Goal: Task Accomplishment & Management: Complete application form

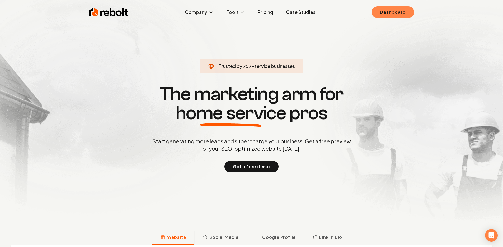
click at [397, 6] on link "Dashboard" at bounding box center [392, 12] width 43 height 12
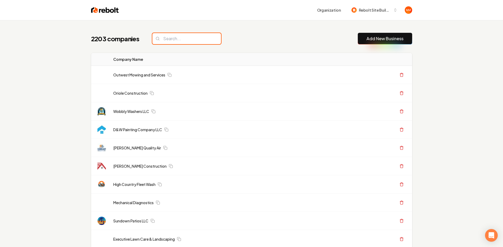
click at [183, 41] on input "search" at bounding box center [186, 38] width 69 height 11
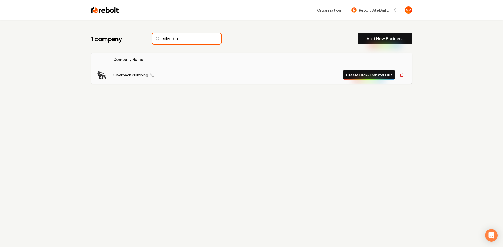
type input "silverba"
click at [362, 76] on button "Create Org & Transfer Out" at bounding box center [369, 75] width 53 height 10
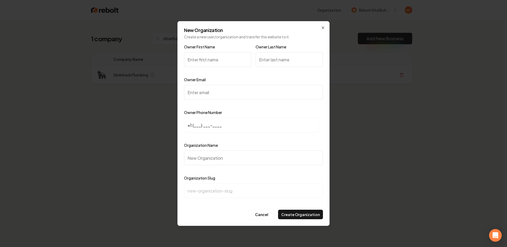
click at [218, 58] on input "Owner First Name" at bounding box center [217, 59] width 67 height 15
type input "Nick"
click at [276, 59] on input "Owner Last Name" at bounding box center [289, 59] width 67 height 15
type input "l"
type input "Leany"
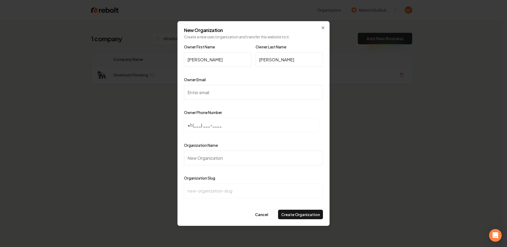
click at [248, 97] on input "Owner Email" at bounding box center [253, 92] width 139 height 15
paste input "(385) 304-4457"
type input "(385) 304-4457"
drag, startPoint x: 235, startPoint y: 91, endPoint x: 212, endPoint y: 96, distance: 23.0
click at [212, 96] on input "(385) 304-4457" at bounding box center [253, 92] width 139 height 15
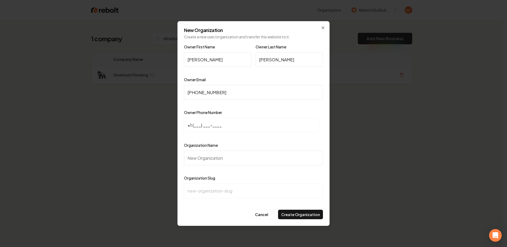
click at [195, 121] on input "+1 (___) ___-____" at bounding box center [251, 124] width 135 height 15
type input "+1 (385) 304-4457"
drag, startPoint x: 237, startPoint y: 93, endPoint x: 180, endPoint y: 90, distance: 57.1
click at [180, 90] on div "New Organization Create a new user/organization and transfer this website to it…" at bounding box center [253, 123] width 152 height 204
paste input "silverback20.plumbing@gmail.com"
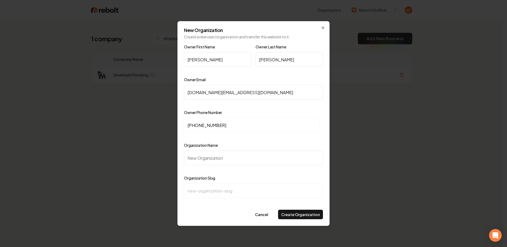
type input "silverback20.plumbing@gmail.com"
click at [276, 163] on input "Organization Name" at bounding box center [253, 157] width 139 height 15
type input "S"
type input "s"
type input "Si"
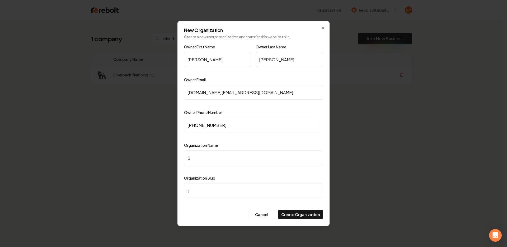
type input "si"
type input "Sil"
type input "sil"
type input "Silv"
type input "silv"
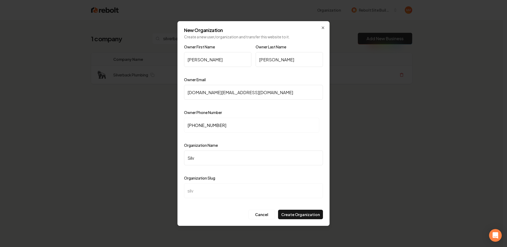
type input "Silve"
type input "silve"
type input "Silver"
type input "silver"
type input "Silverb"
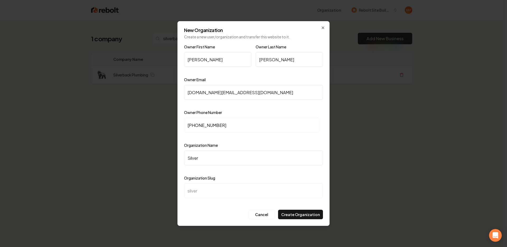
type input "silverb"
type input "Silverba"
type input "silverba"
type input "Silverbac"
type input "silverbac"
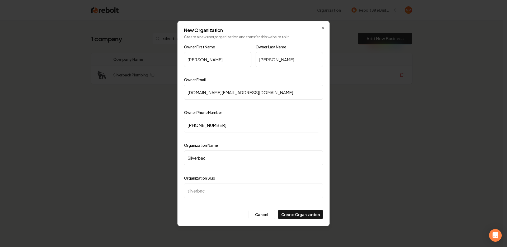
type input "Silverback"
type input "silverback"
type input "Silverback P"
type input "silverback-p"
type input "Silverback Pl"
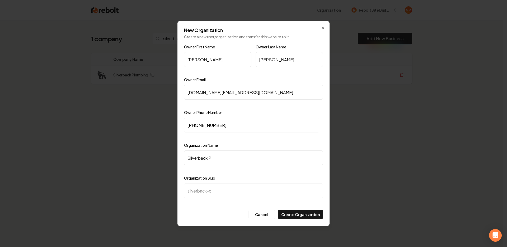
type input "silverback-pl"
type input "Silverback Plu"
type input "silverback-plu"
type input "Silverback Plum"
type input "silverback-plum"
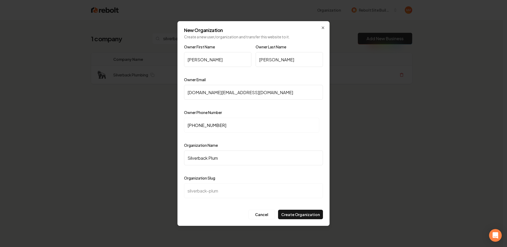
type input "Silverback Plumb"
type input "silverback-plumb"
type input "Silverback Plumbi"
type input "silverback-plumbi"
type input "Silverback Plumbin"
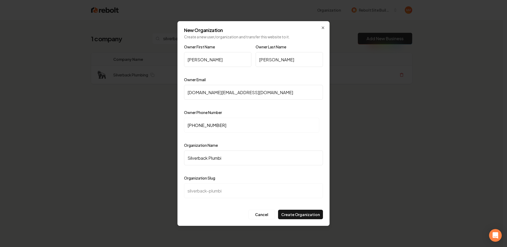
type input "silverback-plumbin"
type input "Silverback Plumbing"
type input "silverback-plumbing"
type input "Silverback Plumbing"
click at [293, 217] on button "Create Organization" at bounding box center [300, 214] width 45 height 10
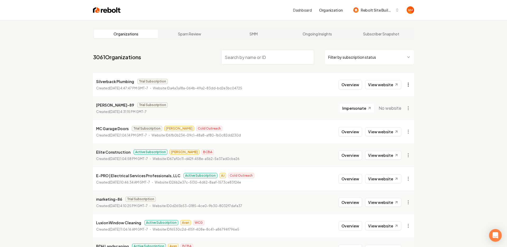
click at [403, 87] on html "Dashboard Organization Rebolt Site Builder Organizations Spam Review SMM Ongoin…" at bounding box center [253, 123] width 507 height 247
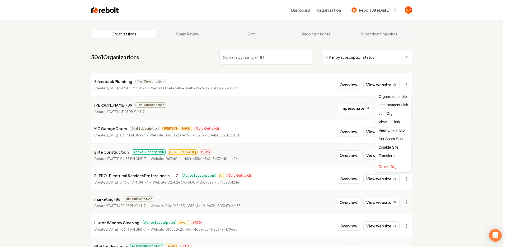
click at [401, 105] on div "Get Payment Link" at bounding box center [393, 105] width 34 height 8
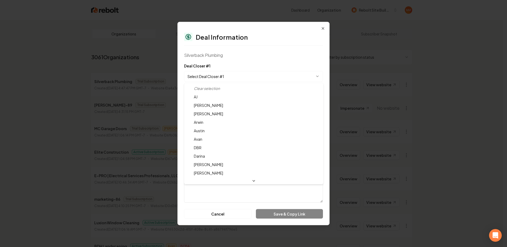
click at [242, 74] on body "Dashboard Organization Rebolt Site Builder Organizations Spam Review SMM Ongoin…" at bounding box center [251, 123] width 503 height 247
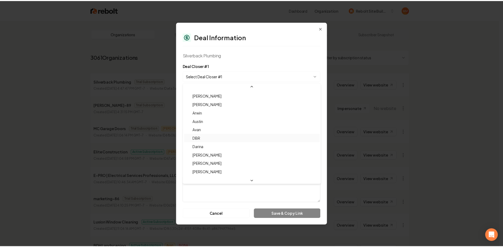
scroll to position [17, 0]
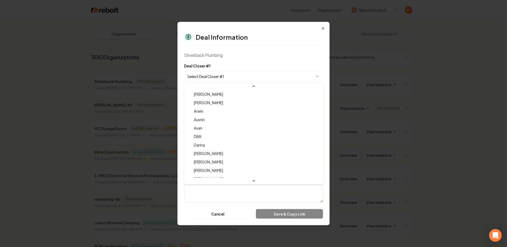
select select "**********"
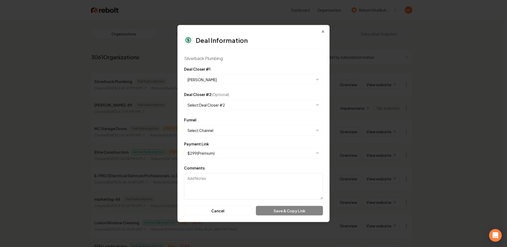
click at [230, 134] on body "Dashboard Organization Rebolt Site Builder Organizations Spam Review SMM Ongoin…" at bounding box center [251, 123] width 503 height 247
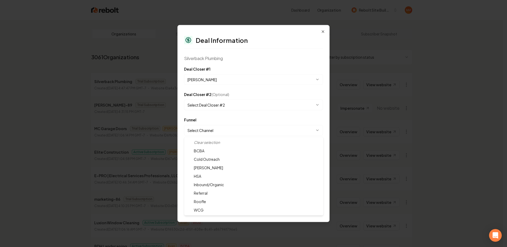
select select "**********"
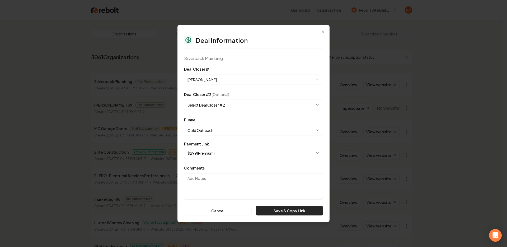
click at [284, 208] on button "Save & Copy Link" at bounding box center [289, 211] width 67 height 10
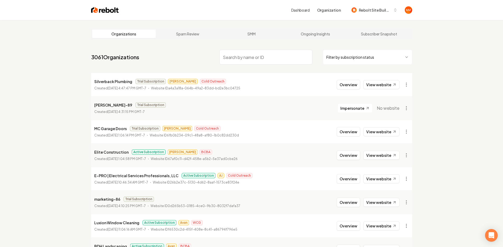
click at [106, 12] on img at bounding box center [105, 9] width 28 height 7
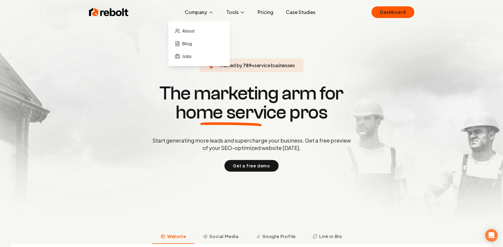
scroll to position [1, 0]
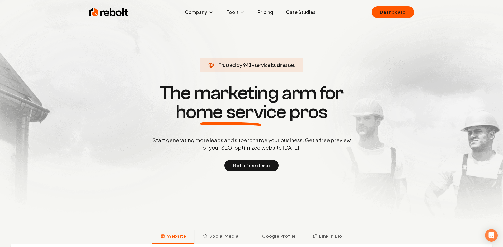
click at [265, 11] on link "Pricing" at bounding box center [265, 12] width 24 height 11
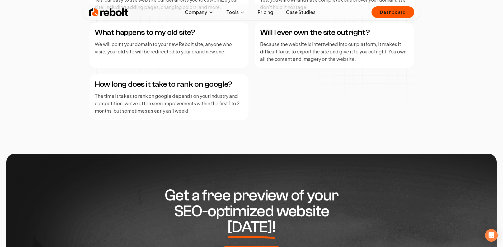
scroll to position [803, 0]
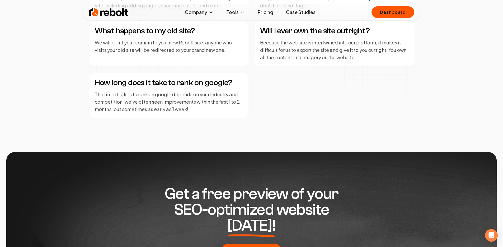
click at [199, 114] on div "How long does it take to rank on google? The time it takes to rank on google de…" at bounding box center [168, 95] width 159 height 45
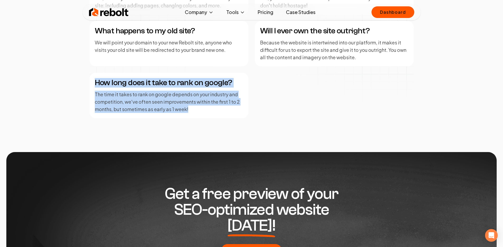
drag, startPoint x: 198, startPoint y: 114, endPoint x: 68, endPoint y: 87, distance: 132.6
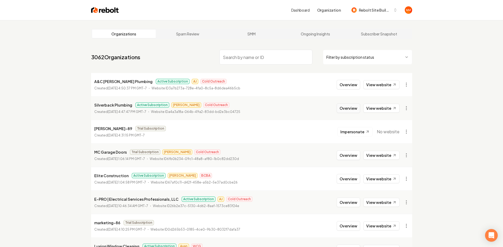
click at [345, 109] on button "Overview" at bounding box center [348, 108] width 23 height 10
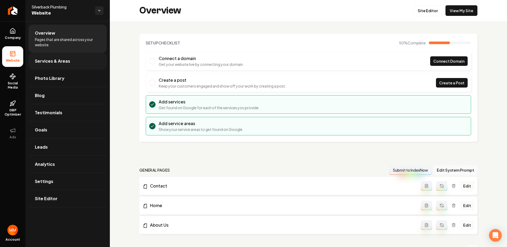
click at [68, 63] on span "Services & Areas" at bounding box center [52, 61] width 35 height 6
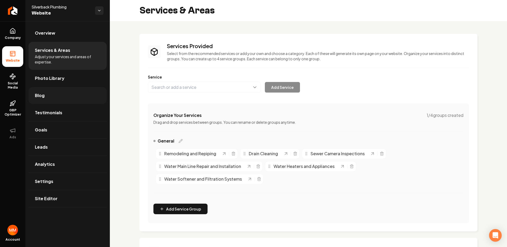
click at [62, 96] on link "Blog" at bounding box center [68, 95] width 78 height 17
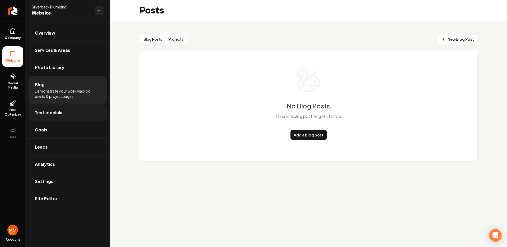
click at [63, 108] on link "Testimonials" at bounding box center [68, 112] width 78 height 17
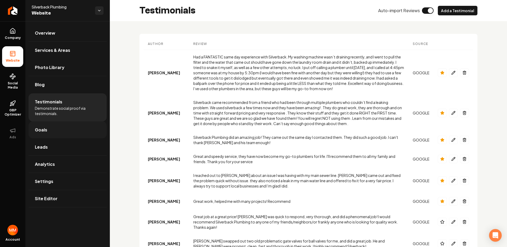
click at [56, 124] on link "Goals" at bounding box center [68, 129] width 78 height 17
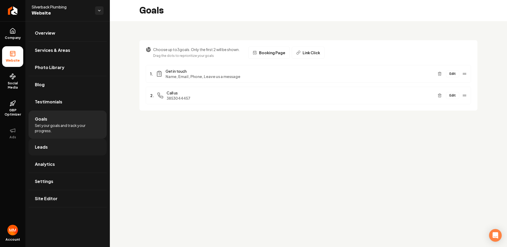
click at [59, 143] on link "Leads" at bounding box center [68, 146] width 78 height 17
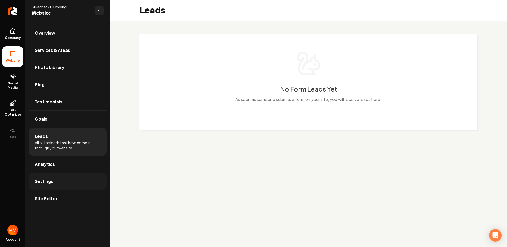
click at [62, 176] on link "Settings" at bounding box center [68, 181] width 78 height 17
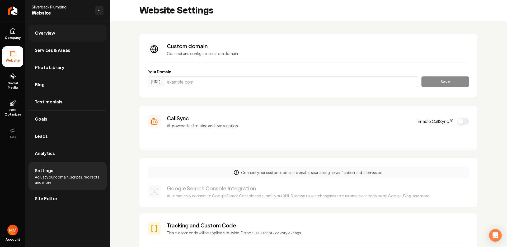
click at [70, 36] on link "Overview" at bounding box center [68, 33] width 78 height 17
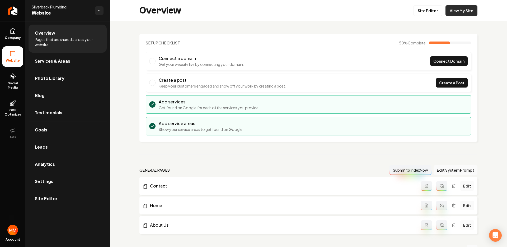
click at [469, 12] on link "View My Site" at bounding box center [461, 10] width 32 height 11
click at [20, 36] on span "Company" at bounding box center [13, 38] width 20 height 4
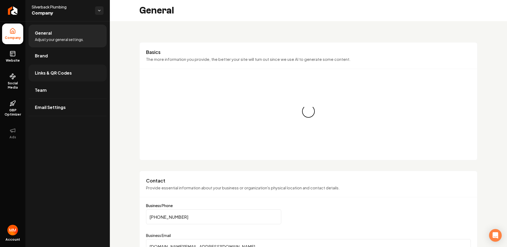
click at [80, 73] on link "Links & QR Codes" at bounding box center [68, 72] width 78 height 17
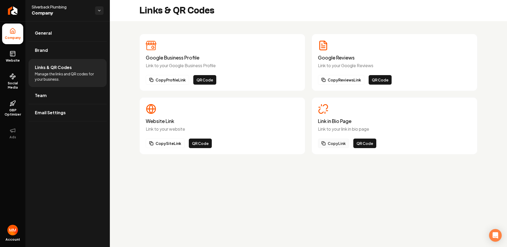
click at [346, 144] on button "Copy Link" at bounding box center [333, 143] width 31 height 10
click at [365, 141] on button "QR Code" at bounding box center [364, 143] width 23 height 10
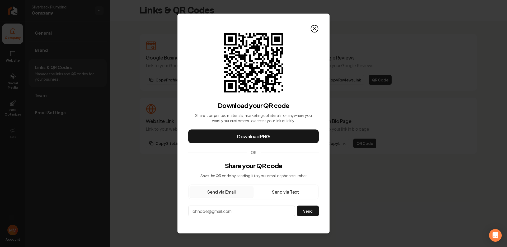
drag, startPoint x: 240, startPoint y: 210, endPoint x: 217, endPoint y: 25, distance: 186.5
click at [240, 210] on input "email" at bounding box center [241, 210] width 107 height 11
paste input "silverback20.plumbing@gmail.com"
type input "silverback20.plumbing@gmail.com"
click at [311, 205] on button "Send" at bounding box center [308, 210] width 22 height 11
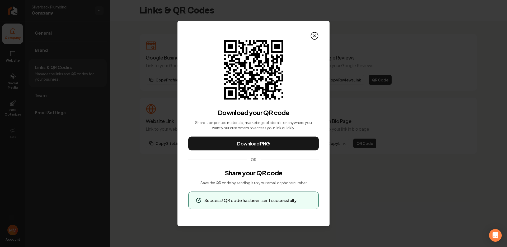
click at [306, 65] on div "Download your QR code Share it on printed materials, marketing collaterals, or …" at bounding box center [253, 124] width 130 height 169
click at [318, 34] on icon at bounding box center [314, 36] width 8 height 8
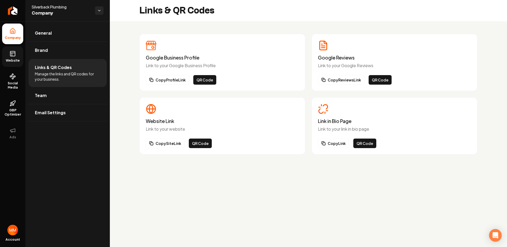
click at [15, 59] on span "Website" at bounding box center [13, 60] width 18 height 4
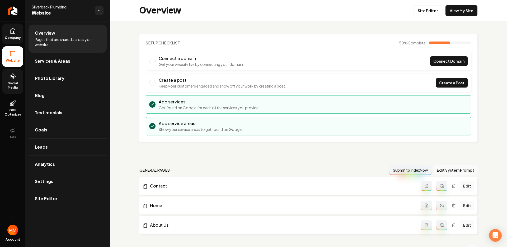
click at [15, 88] on span "Social Media" at bounding box center [12, 85] width 21 height 8
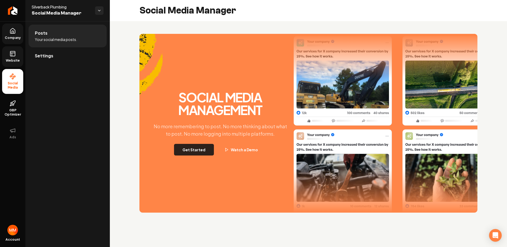
click at [206, 153] on button "Get Started" at bounding box center [194, 150] width 40 height 12
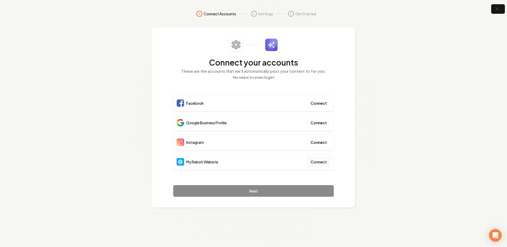
click at [318, 158] on button "Connect" at bounding box center [318, 162] width 23 height 10
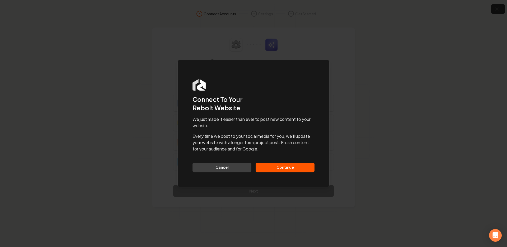
click at [297, 170] on button "Continue" at bounding box center [285, 167] width 59 height 10
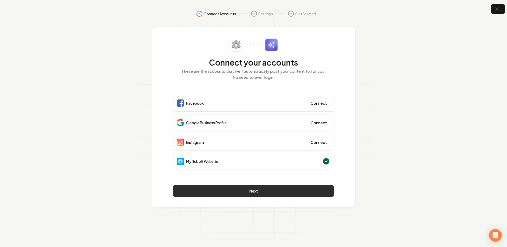
click at [273, 188] on button "Next" at bounding box center [253, 191] width 161 height 12
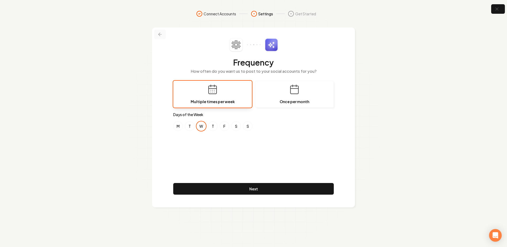
click at [157, 33] on icon at bounding box center [159, 34] width 5 height 5
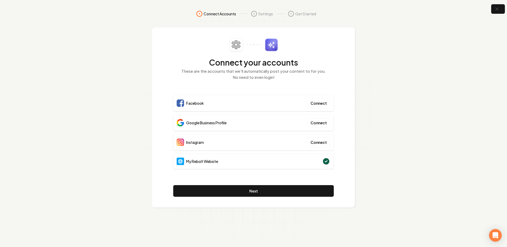
click at [158, 35] on div "Connect your accounts These are the accounts that we'll automatically post your…" at bounding box center [253, 117] width 203 height 180
click at [490, 7] on section "Connect Accounts Settings Get Started Connect your accounts These are the accou…" at bounding box center [253, 123] width 507 height 247
click at [492, 8] on button "button" at bounding box center [497, 9] width 17 height 12
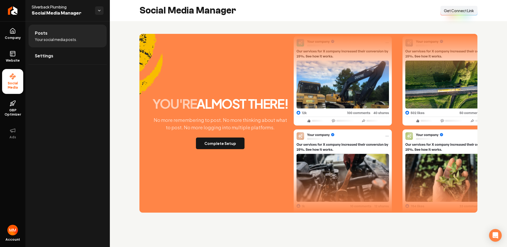
click at [457, 12] on span "Get Connect Link" at bounding box center [459, 10] width 30 height 5
click at [17, 54] on link "Website" at bounding box center [12, 56] width 21 height 21
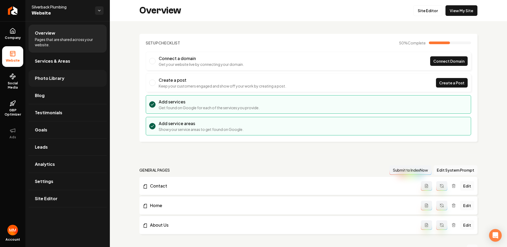
click at [47, 80] on span "Photo Library" at bounding box center [50, 78] width 30 height 6
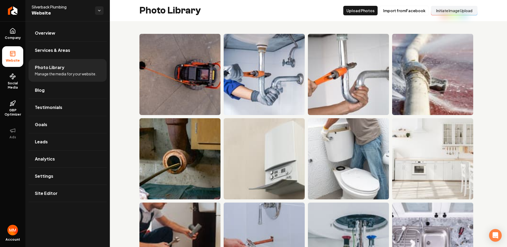
click at [443, 12] on button "Initiate Image Upload" at bounding box center [454, 11] width 46 height 10
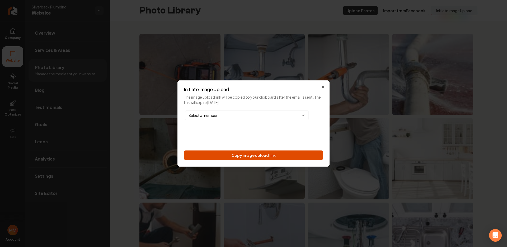
click at [268, 151] on button "Copy image upload link" at bounding box center [253, 155] width 139 height 10
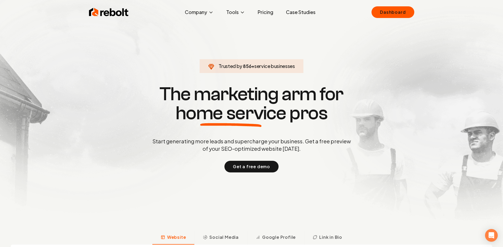
click at [376, 5] on div "Rebolt Company About Blog Jobs Tools Google Review QR Code Generator Google Bus…" at bounding box center [252, 12] width 338 height 16
click at [384, 14] on link "Dashboard" at bounding box center [392, 12] width 43 height 12
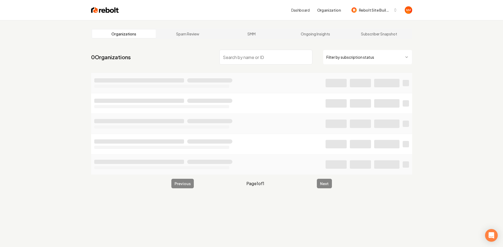
click at [236, 58] on input "search" at bounding box center [265, 57] width 93 height 15
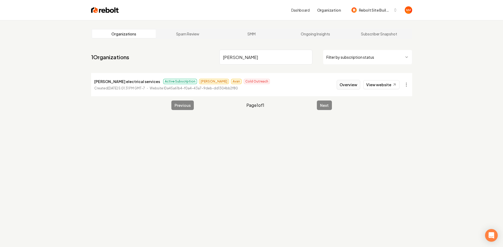
type input "ruben ara"
click at [344, 85] on button "Overview" at bounding box center [348, 85] width 23 height 10
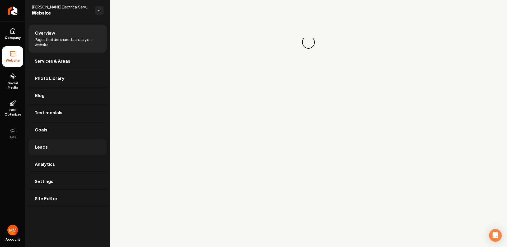
click at [81, 147] on link "Leads" at bounding box center [68, 146] width 78 height 17
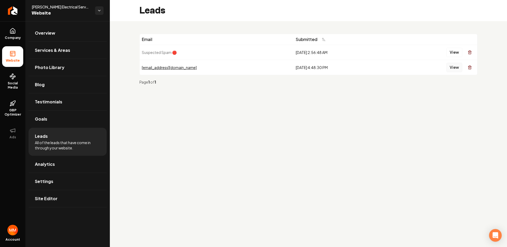
click at [450, 68] on button "View" at bounding box center [454, 68] width 16 height 10
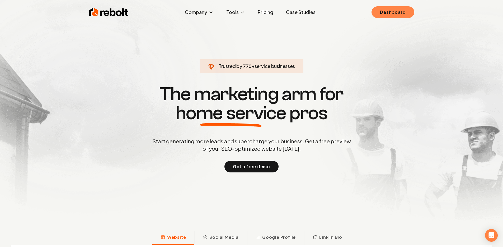
click at [397, 8] on link "Dashboard" at bounding box center [392, 12] width 43 height 12
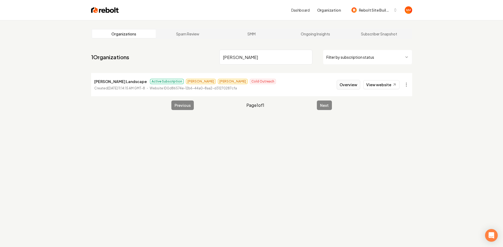
type input "brooks"
click at [349, 82] on button "Overview" at bounding box center [348, 85] width 23 height 10
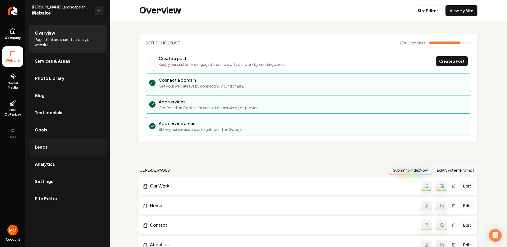
click at [54, 148] on link "Leads" at bounding box center [68, 146] width 78 height 17
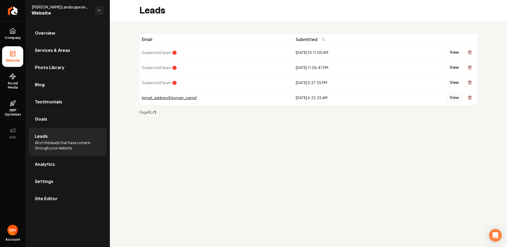
click at [452, 95] on button "View" at bounding box center [454, 98] width 16 height 10
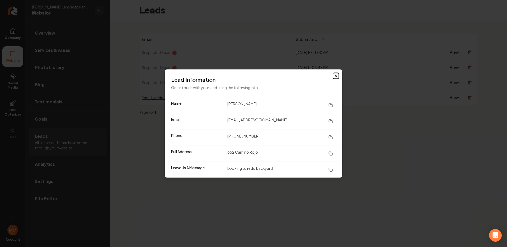
click at [336, 78] on icon "button" at bounding box center [336, 76] width 4 height 4
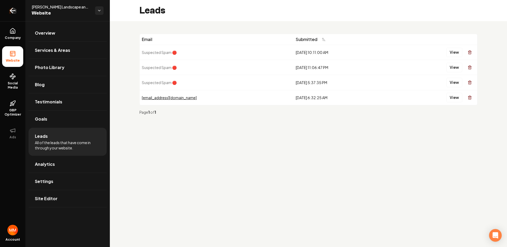
click at [18, 8] on link "Return to dashboard" at bounding box center [12, 10] width 25 height 21
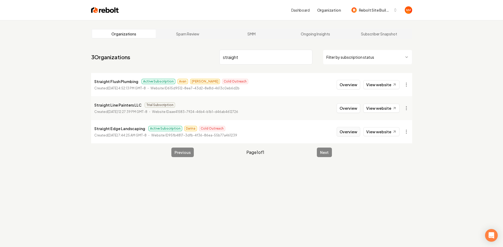
type input "straight"
click at [358, 131] on button "Overview" at bounding box center [348, 132] width 23 height 10
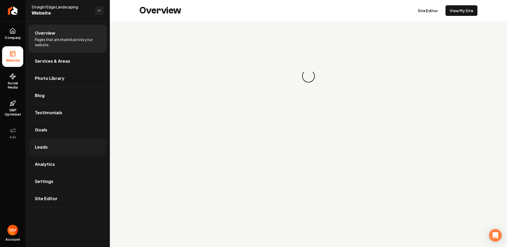
click at [55, 142] on link "Leads" at bounding box center [68, 146] width 78 height 17
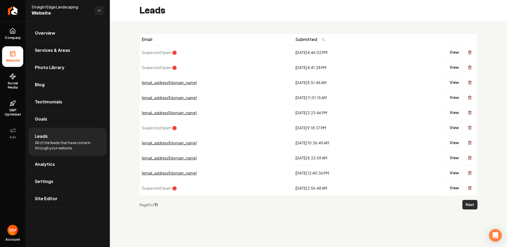
click at [468, 201] on button "Next" at bounding box center [469, 205] width 15 height 10
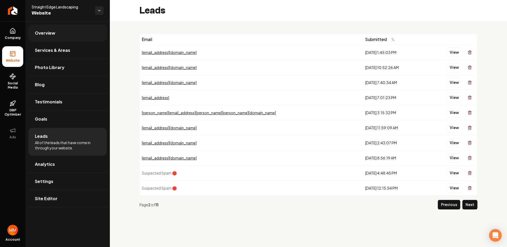
click at [68, 36] on link "Overview" at bounding box center [68, 33] width 78 height 17
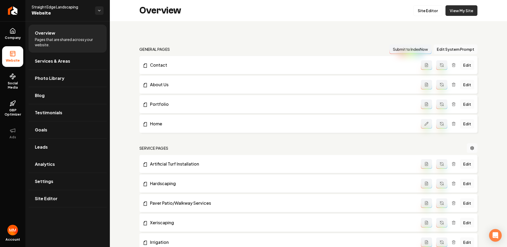
click at [461, 10] on link "View My Site" at bounding box center [461, 10] width 32 height 11
click at [60, 149] on link "Leads" at bounding box center [68, 146] width 78 height 17
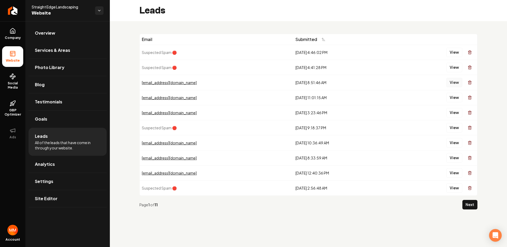
click at [452, 82] on button "View" at bounding box center [454, 83] width 16 height 10
click at [452, 96] on button "View" at bounding box center [454, 98] width 16 height 10
click at [447, 108] on button "View" at bounding box center [454, 113] width 16 height 10
click at [450, 145] on button "View" at bounding box center [454, 143] width 16 height 10
drag, startPoint x: 429, startPoint y: 131, endPoint x: 435, endPoint y: 139, distance: 9.7
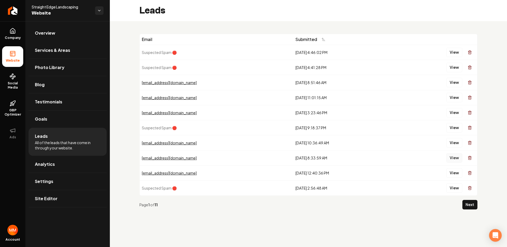
click at [455, 159] on button "View" at bounding box center [454, 158] width 16 height 10
click at [459, 171] on button "View" at bounding box center [454, 173] width 16 height 10
drag, startPoint x: 441, startPoint y: 167, endPoint x: 386, endPoint y: 132, distance: 64.8
click at [470, 207] on button "Next" at bounding box center [469, 205] width 15 height 10
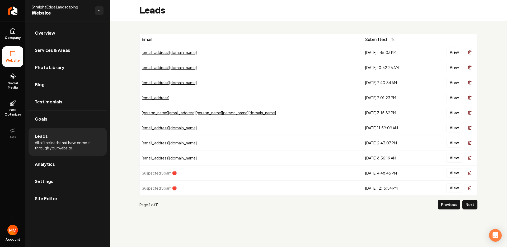
click at [455, 58] on td "View" at bounding box center [450, 52] width 53 height 15
click at [454, 54] on button "View" at bounding box center [454, 53] width 16 height 10
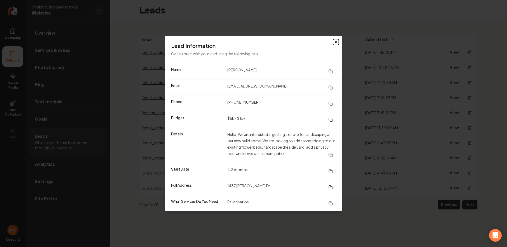
click at [337, 40] on icon "button" at bounding box center [336, 42] width 4 height 4
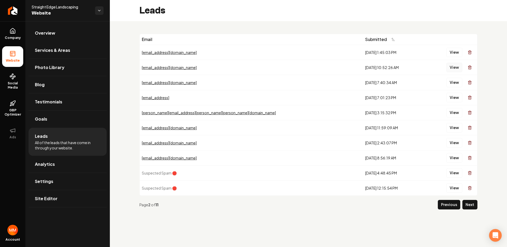
click at [451, 70] on button "View" at bounding box center [454, 68] width 16 height 10
click at [446, 81] on div "View" at bounding box center [450, 82] width 49 height 11
click at [449, 82] on button "View" at bounding box center [454, 83] width 16 height 10
click at [455, 101] on button "View" at bounding box center [454, 98] width 16 height 10
click at [456, 120] on td "View" at bounding box center [450, 127] width 53 height 15
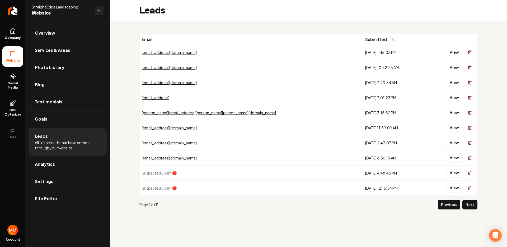
click at [456, 117] on td "View" at bounding box center [450, 112] width 53 height 15
click at [455, 116] on button "View" at bounding box center [454, 113] width 16 height 10
click at [456, 130] on button "View" at bounding box center [454, 128] width 16 height 10
click at [455, 141] on button "View" at bounding box center [454, 143] width 16 height 10
click at [451, 158] on button "View" at bounding box center [454, 158] width 16 height 10
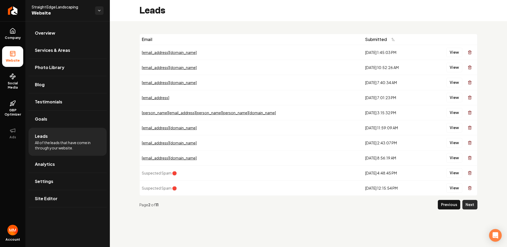
click at [468, 204] on button "Next" at bounding box center [469, 205] width 15 height 10
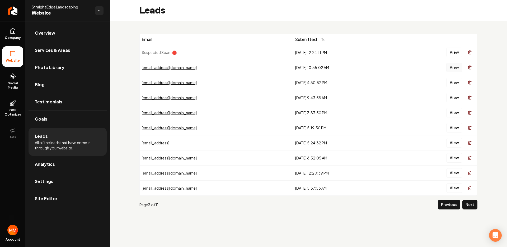
click at [454, 65] on button "View" at bounding box center [454, 68] width 16 height 10
click at [454, 82] on button "View" at bounding box center [454, 83] width 16 height 10
click at [454, 98] on button "View" at bounding box center [454, 98] width 16 height 10
click at [454, 111] on button "View" at bounding box center [454, 113] width 16 height 10
click at [454, 124] on button "View" at bounding box center [454, 128] width 16 height 10
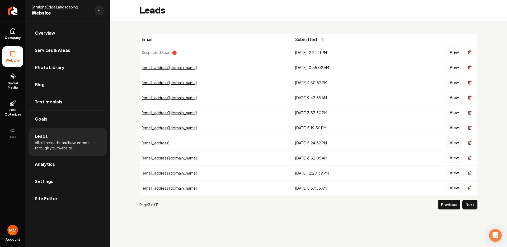
click at [451, 143] on button "View" at bounding box center [454, 143] width 16 height 10
click at [452, 155] on button "View" at bounding box center [454, 158] width 16 height 10
click at [453, 176] on button "View" at bounding box center [454, 173] width 16 height 10
click at [456, 182] on div "View" at bounding box center [434, 187] width 81 height 11
click at [454, 186] on button "View" at bounding box center [454, 188] width 16 height 10
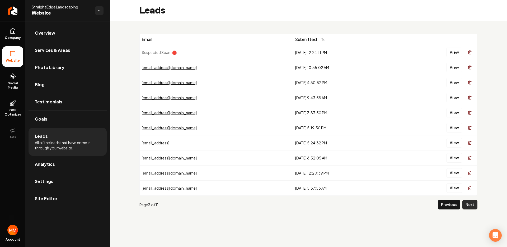
click at [465, 203] on button "Next" at bounding box center [469, 205] width 15 height 10
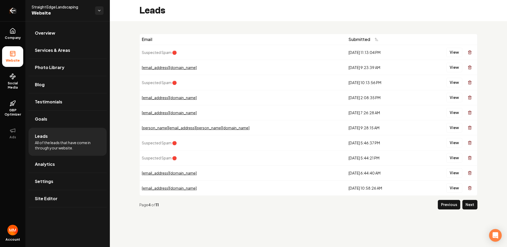
click at [12, 14] on icon "Return to dashboard" at bounding box center [12, 10] width 8 height 8
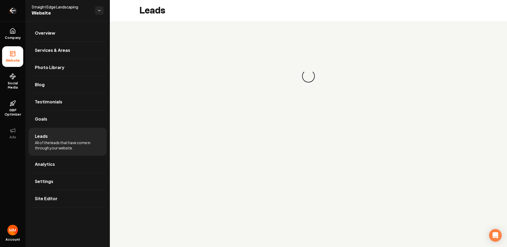
click at [17, 11] on icon "Return to dashboard" at bounding box center [12, 10] width 8 height 8
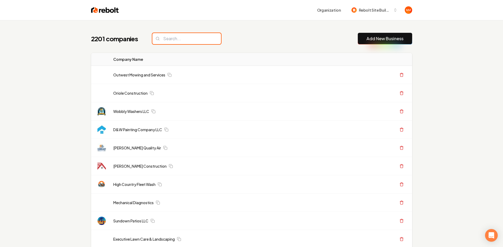
click at [186, 41] on input "search" at bounding box center [186, 38] width 69 height 11
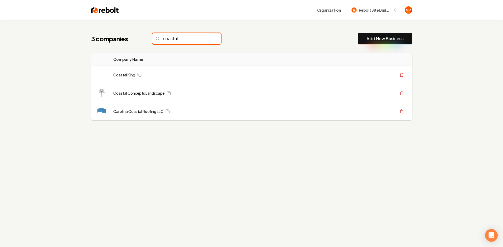
type input "coastal"
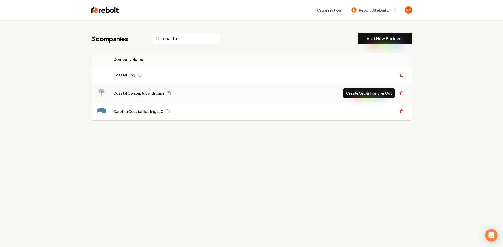
click at [376, 94] on button "Create Org & Transfer Out" at bounding box center [369, 93] width 53 height 10
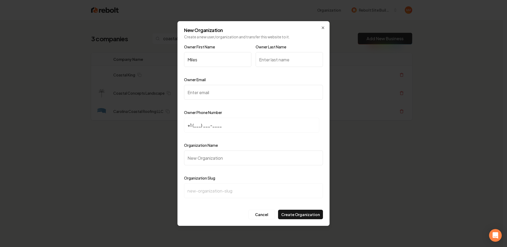
type input "Miles"
click at [286, 56] on input "Owner Last Name" at bounding box center [289, 59] width 67 height 15
type input "Nowadly"
click at [250, 88] on input "Owner Email" at bounding box center [253, 92] width 139 height 15
paste input "coastalconceptssrq@gmail.com"
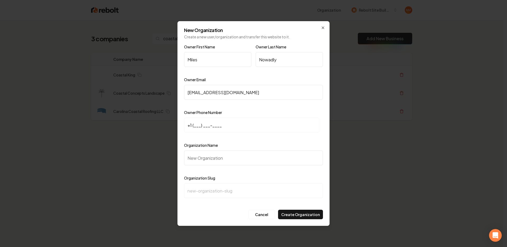
type input "coastalconceptssrq@gmail.com"
click at [195, 125] on input "+1 (___) ___-____" at bounding box center [251, 124] width 135 height 15
type input "+1 (941) 928-8496"
click at [275, 73] on div at bounding box center [289, 71] width 67 height 5
click at [241, 168] on div at bounding box center [253, 169] width 139 height 5
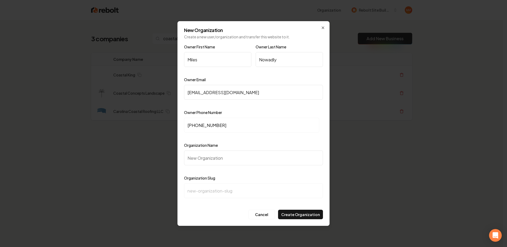
click at [243, 160] on input "Organization Name" at bounding box center [253, 157] width 139 height 15
type input "C"
type input "c"
type input "Co"
type input "co"
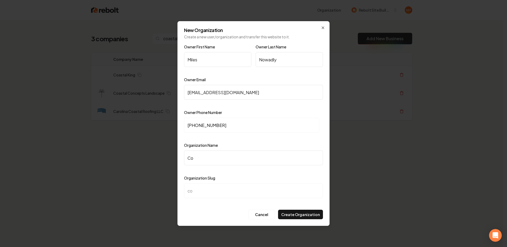
type input "Coa"
type input "coa"
type input "Coas"
type input "coas"
type input "Coast"
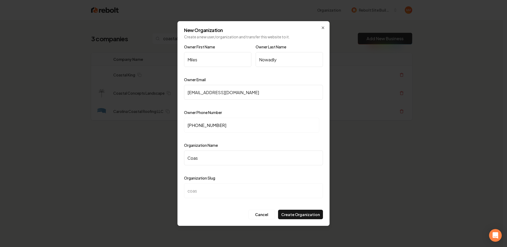
type input "coast"
type input "Coastc"
type input "coastc"
type input "Coastca"
type input "coastca"
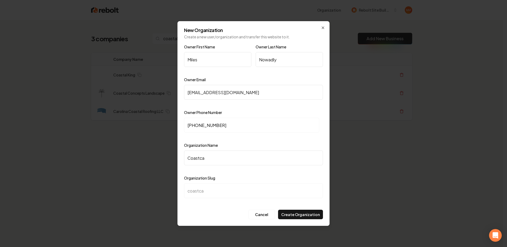
type input "Coastcal"
type input "coastcal"
type input "Coastca"
type input "coastca"
type input "Coastc"
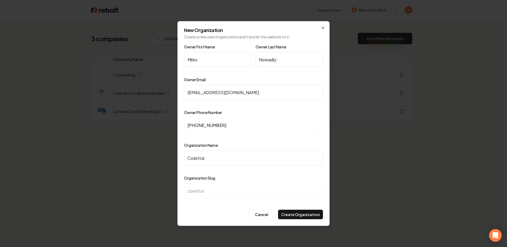
type input "coastc"
type input "Coast"
type input "coast"
type input "Coasta"
type input "coasta"
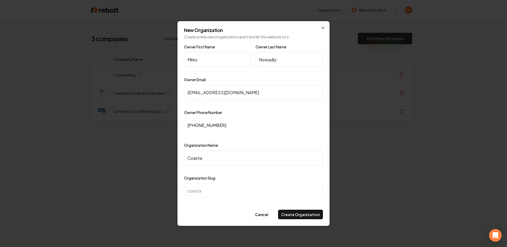
type input "Coastal"
type input "coastal"
type input "Coastal C"
type input "coastal-c"
type input "Coastal Co"
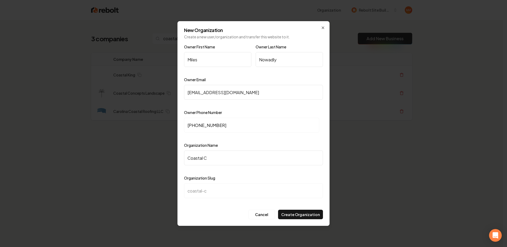
type input "coastal-co"
type input "Coastal Con"
type input "coastal-con"
type input "Coastal Conc"
type input "coastal-conc"
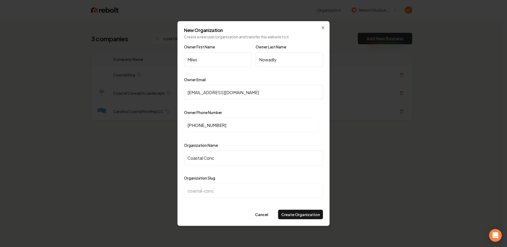
type input "Coastal Conce"
type input "coastal-conce"
type input "Coastal Concep"
type input "coastal-concep"
type input "Coastal Concept"
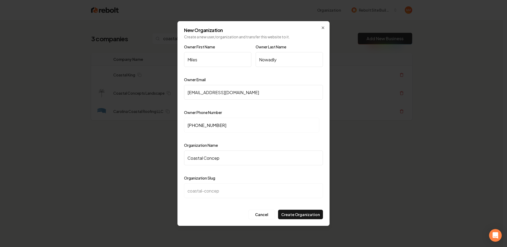
type input "coastal-concept"
type input "Coastal Concepts"
type input "coastal-concepts"
type input "Coastal Concepts L"
type input "coastal-concepts-l"
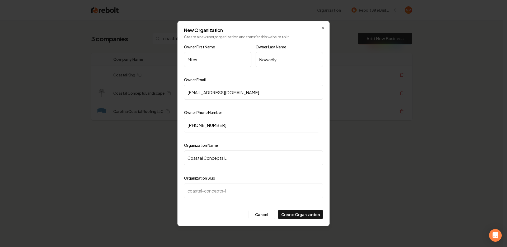
type input "Coastal Concepts La"
type input "coastal-concepts-la"
type input "Coastal Concepts Lan"
type input "coastal-concepts-lan"
type input "Coastal Concepts Land"
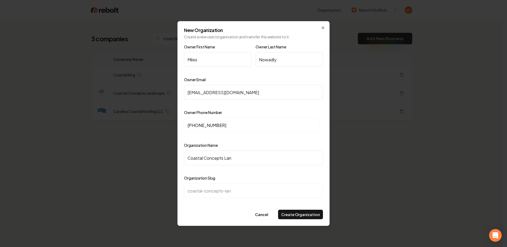
type input "coastal-concepts-land"
type input "Coastal Concepts Lands"
type input "coastal-concepts-lands"
type input "Coastal Concepts Landsc"
type input "coastal-concepts-landsc"
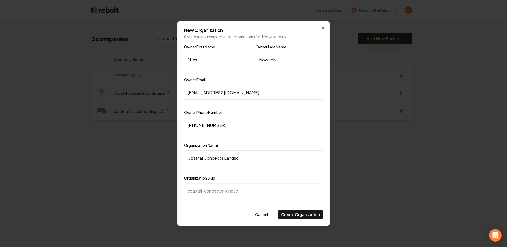
type input "Coastal Concepts Landsca"
type input "coastal-concepts-landsca"
type input "Coastal Concepts Landscap"
type input "coastal-concepts-landscap"
type input "Coastal Concepts Landscape"
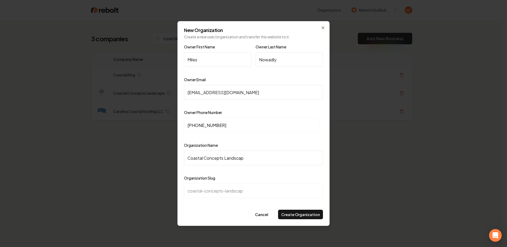
type input "coastal-concepts-landscape"
type input "Coastal Concepts Landscape"
click at [308, 217] on button "Create Organization" at bounding box center [300, 214] width 45 height 10
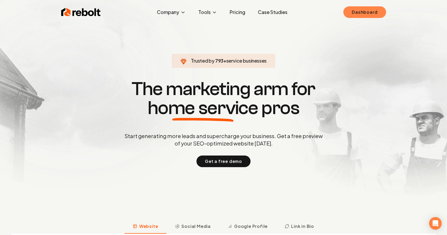
click at [356, 7] on link "Dashboard" at bounding box center [365, 12] width 43 height 12
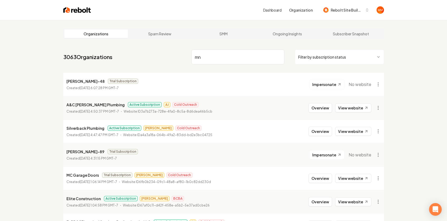
type input "m"
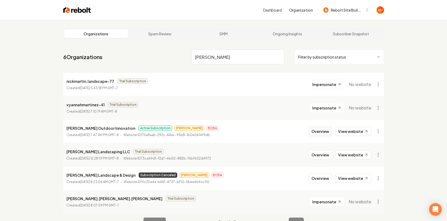
type input "[PERSON_NAME]"
click at [326, 131] on button "Overview" at bounding box center [320, 132] width 23 height 10
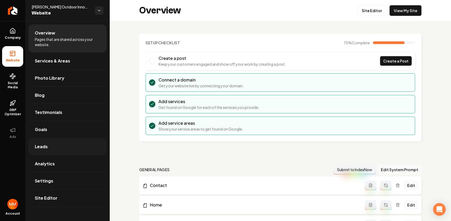
click at [69, 142] on link "Leads" at bounding box center [68, 146] width 78 height 17
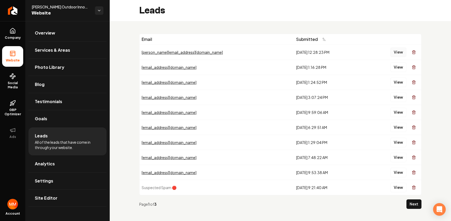
click at [391, 50] on button "View" at bounding box center [399, 53] width 16 height 10
click at [391, 68] on button "View" at bounding box center [399, 68] width 16 height 10
click at [391, 84] on button "View" at bounding box center [399, 83] width 16 height 10
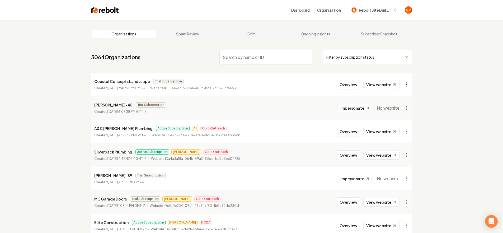
click at [407, 86] on html "Dashboard Organization Rebolt Site Builder Organizations Spam Review SMM Ongoin…" at bounding box center [251, 116] width 503 height 233
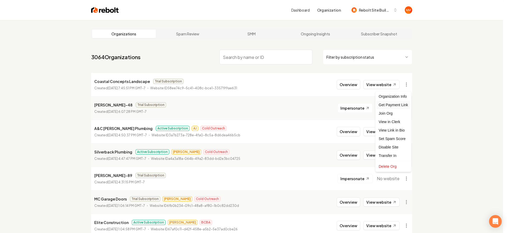
click at [388, 103] on div "Get Payment Link" at bounding box center [393, 105] width 34 height 8
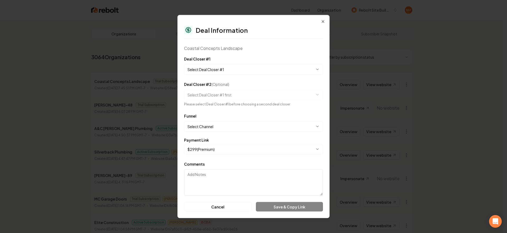
click at [249, 66] on body "Dashboard Organization Rebolt Site Builder Organizations Spam Review SMM Ongoin…" at bounding box center [251, 116] width 503 height 233
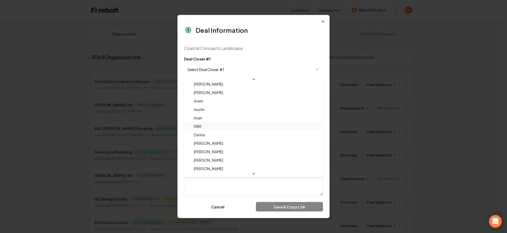
scroll to position [17, 0]
select select "**********"
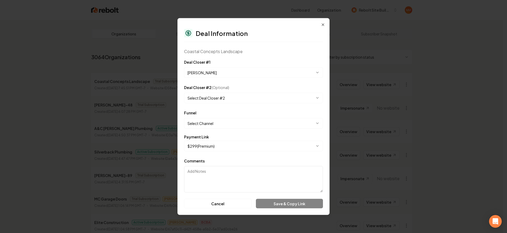
click at [239, 100] on body "Dashboard Organization Rebolt Site Builder Organizations Spam Review SMM Ongoin…" at bounding box center [251, 116] width 503 height 233
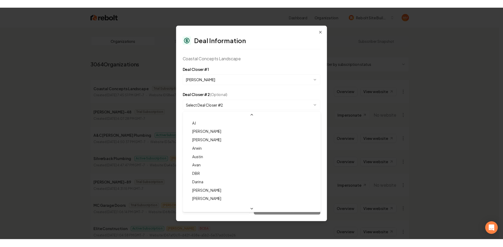
scroll to position [9, 0]
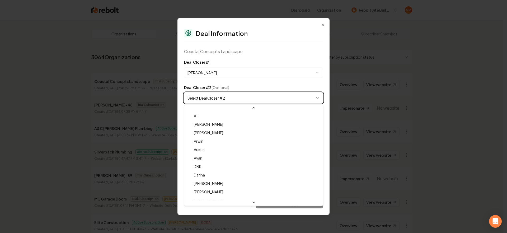
click at [237, 85] on body "Dashboard Organization Rebolt Site Builder Organizations Spam Review SMM Ongoin…" at bounding box center [251, 116] width 503 height 233
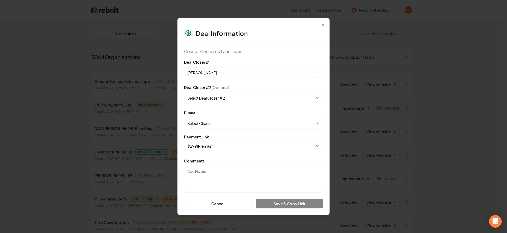
click at [241, 122] on body "Dashboard Organization Rebolt Site Builder Organizations Spam Review SMM Ongoin…" at bounding box center [251, 116] width 503 height 233
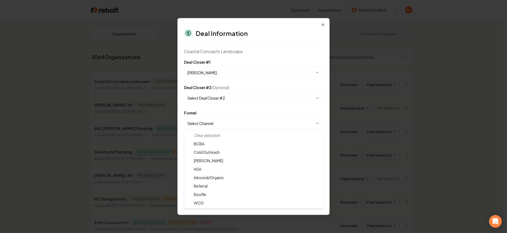
select select "**********"
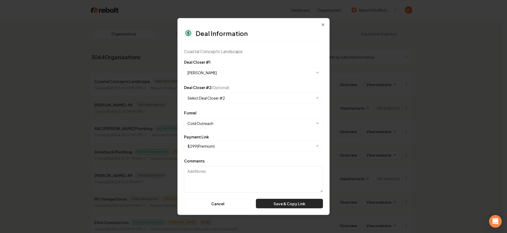
click at [287, 202] on button "Save & Copy Link" at bounding box center [289, 204] width 67 height 10
